Goal: Transaction & Acquisition: Purchase product/service

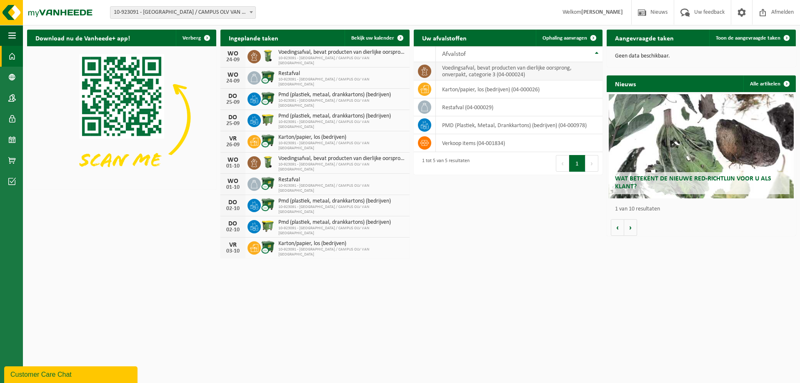
click at [475, 77] on td "voedingsafval, bevat producten van dierlijke oorsprong, onverpakt, categorie 3 …" at bounding box center [519, 71] width 167 height 18
click at [16, 35] on button "Navigatie" at bounding box center [11, 35] width 23 height 21
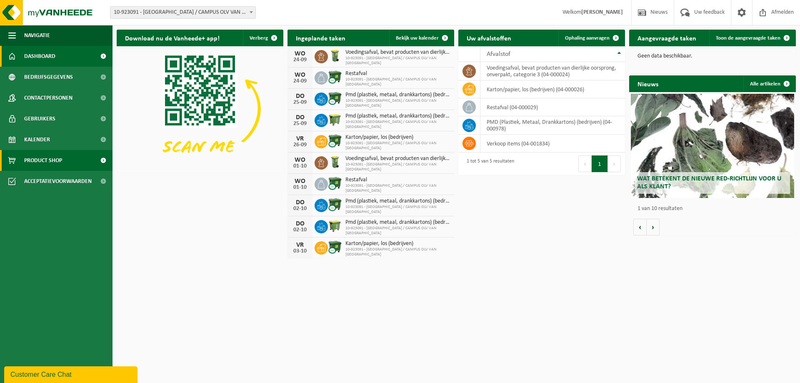
click at [100, 160] on span at bounding box center [103, 160] width 19 height 21
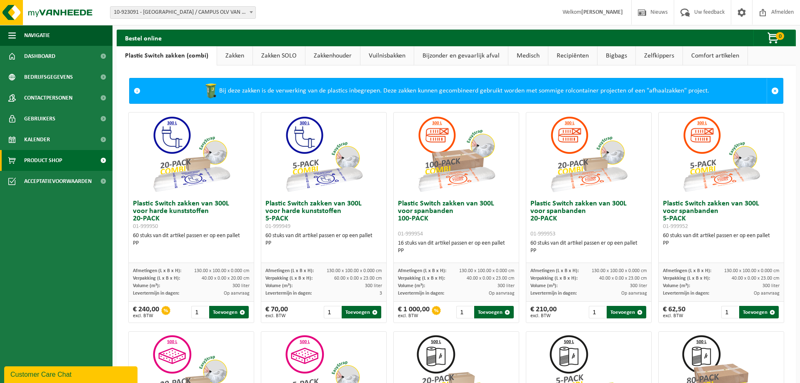
click at [231, 57] on link "Zakken" at bounding box center [234, 55] width 35 height 19
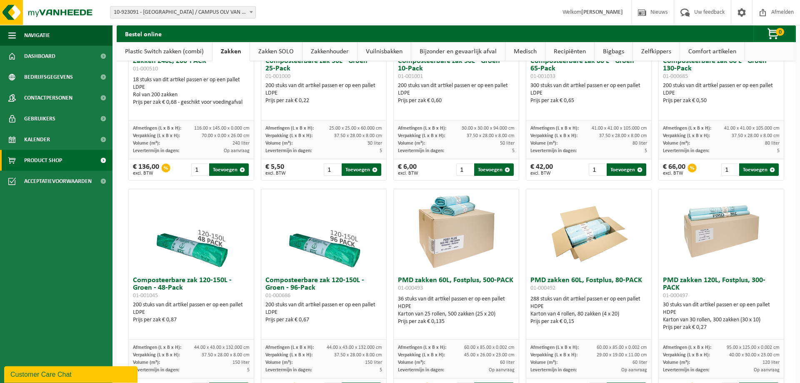
scroll to position [383, 0]
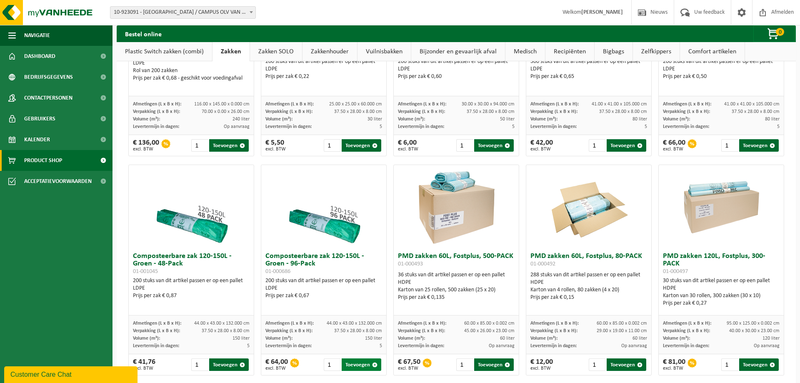
click at [360, 358] on button "Toevoegen" at bounding box center [362, 364] width 40 height 13
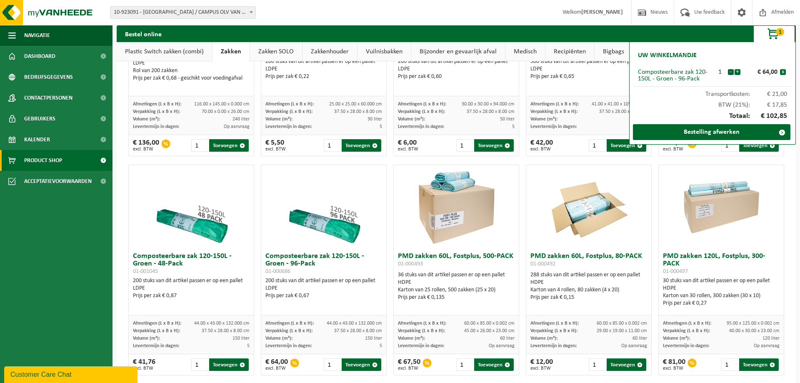
click at [547, 153] on div "Zakken 60L, transparant, 200-PACK 01-000430 56 stuks van dit artikel passen er …" at bounding box center [456, 379] width 663 height 1315
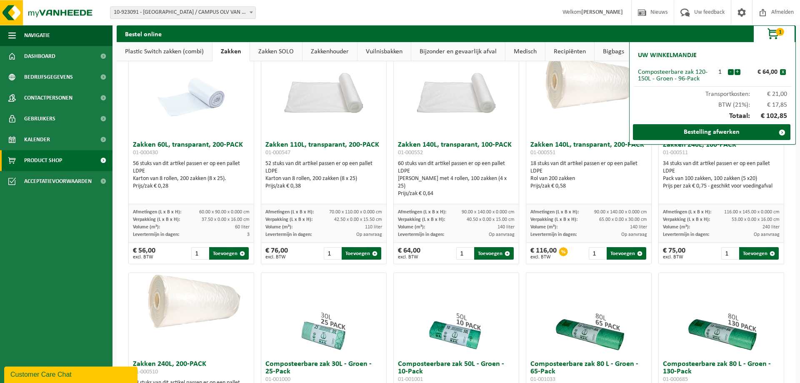
scroll to position [213, 0]
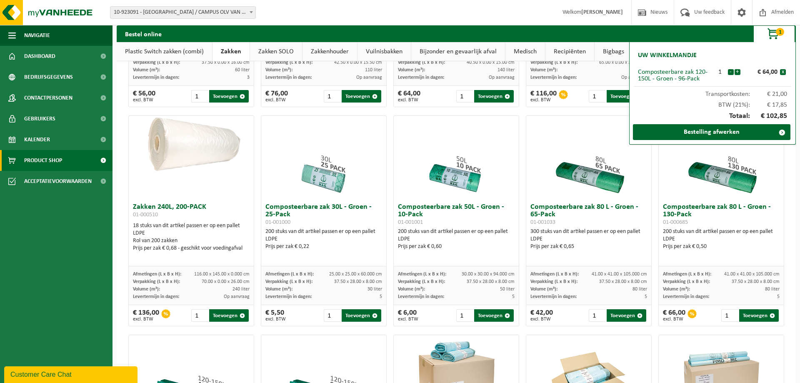
drag, startPoint x: 177, startPoint y: 202, endPoint x: 211, endPoint y: 201, distance: 34.2
click at [211, 203] on h3 "Zakken 240L, 200-PACK 01-000510" at bounding box center [191, 211] width 117 height 17
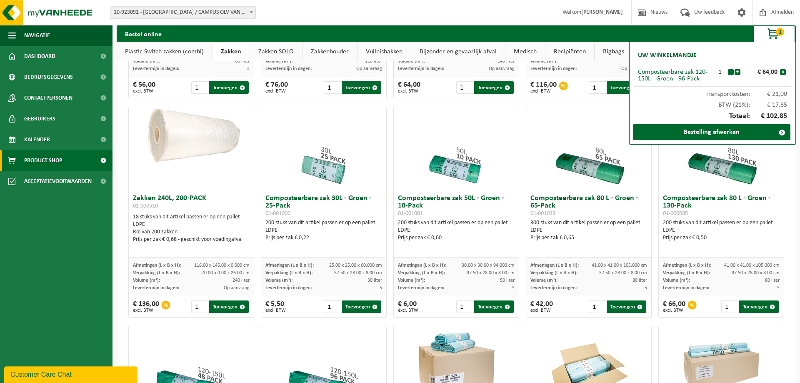
scroll to position [255, 0]
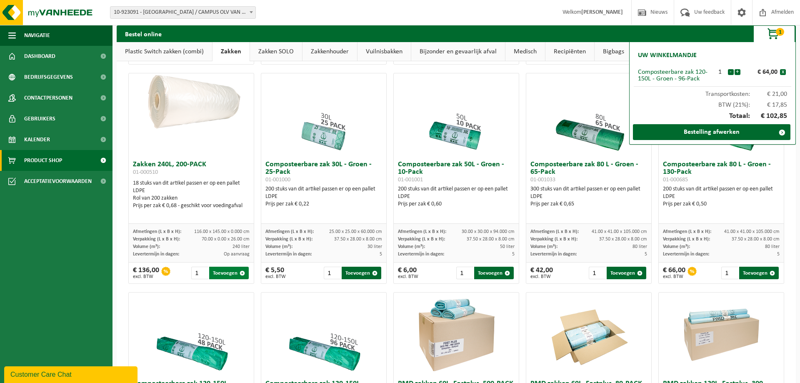
click at [232, 269] on button "Toevoegen" at bounding box center [229, 273] width 40 height 13
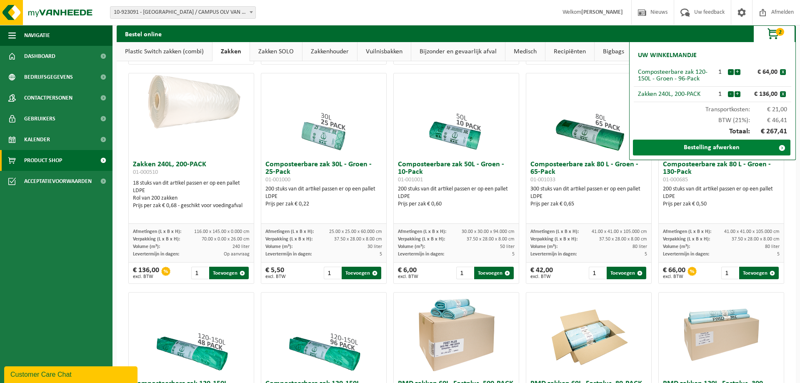
click at [704, 150] on link "Bestelling afwerken" at bounding box center [712, 148] width 158 height 16
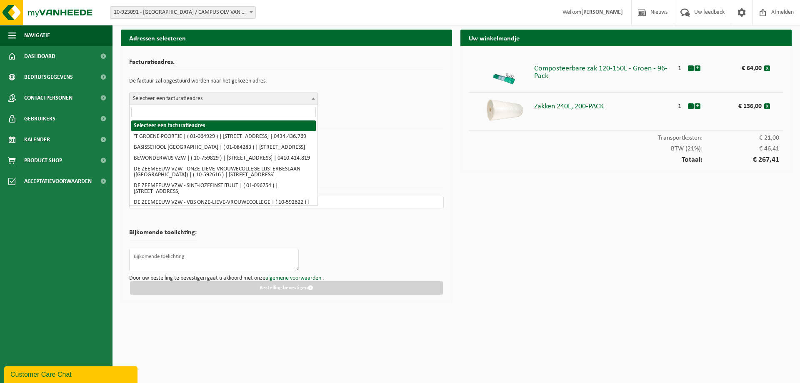
click at [191, 97] on span "Selecteer een facturatieadres" at bounding box center [224, 99] width 188 height 12
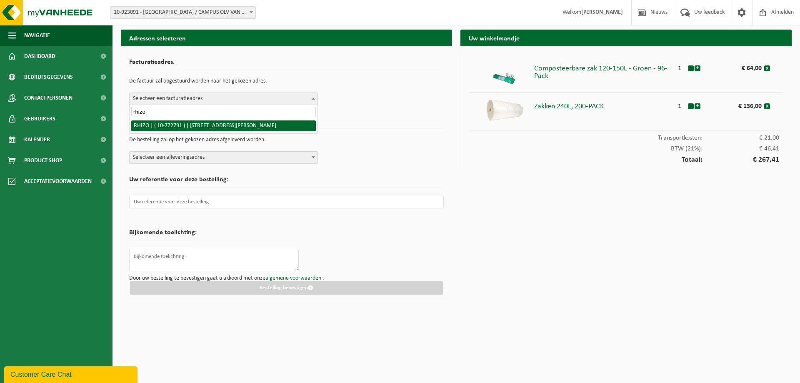
type input "rhizo"
select select "19674"
click at [197, 156] on span "Selecteer een afleveringsadres" at bounding box center [224, 158] width 188 height 12
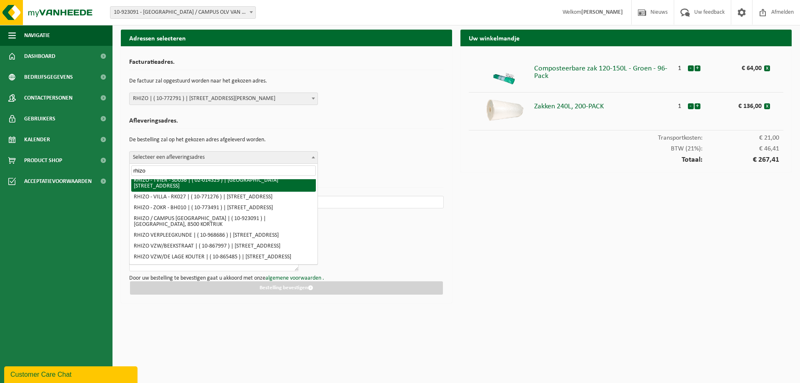
scroll to position [128, 0]
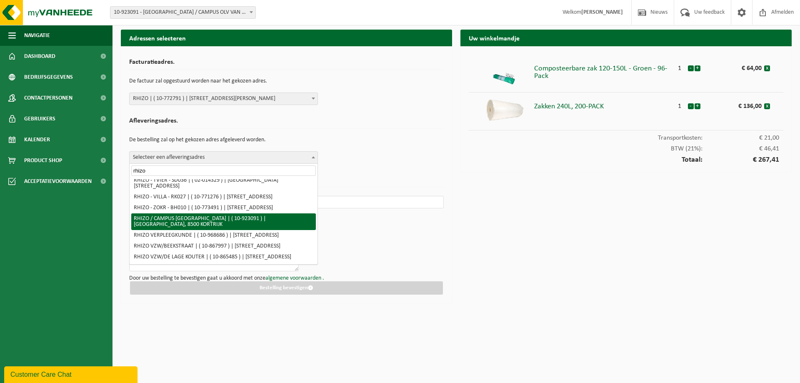
type input "rhizo"
select select "130832"
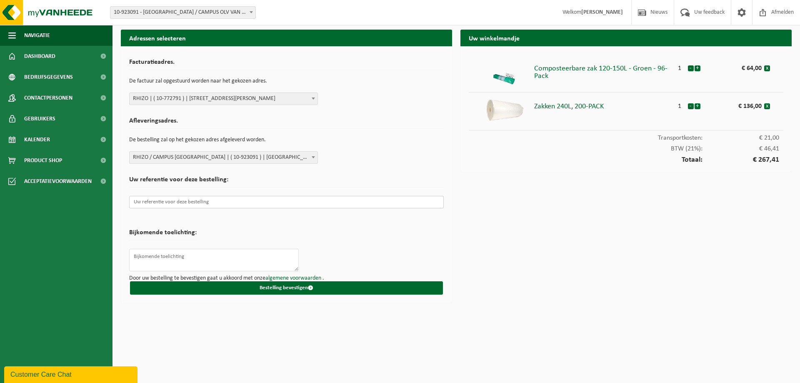
click at [190, 204] on input "text" at bounding box center [286, 202] width 315 height 13
type textarea "D"
type textarea "H"
type textarea "Leveren aan de hoofdingang, Beverlaai 75 [GEOGRAPHIC_DATA]"
click at [272, 288] on button "Bestelling bevestigen" at bounding box center [286, 287] width 313 height 13
